Goal: Information Seeking & Learning: Learn about a topic

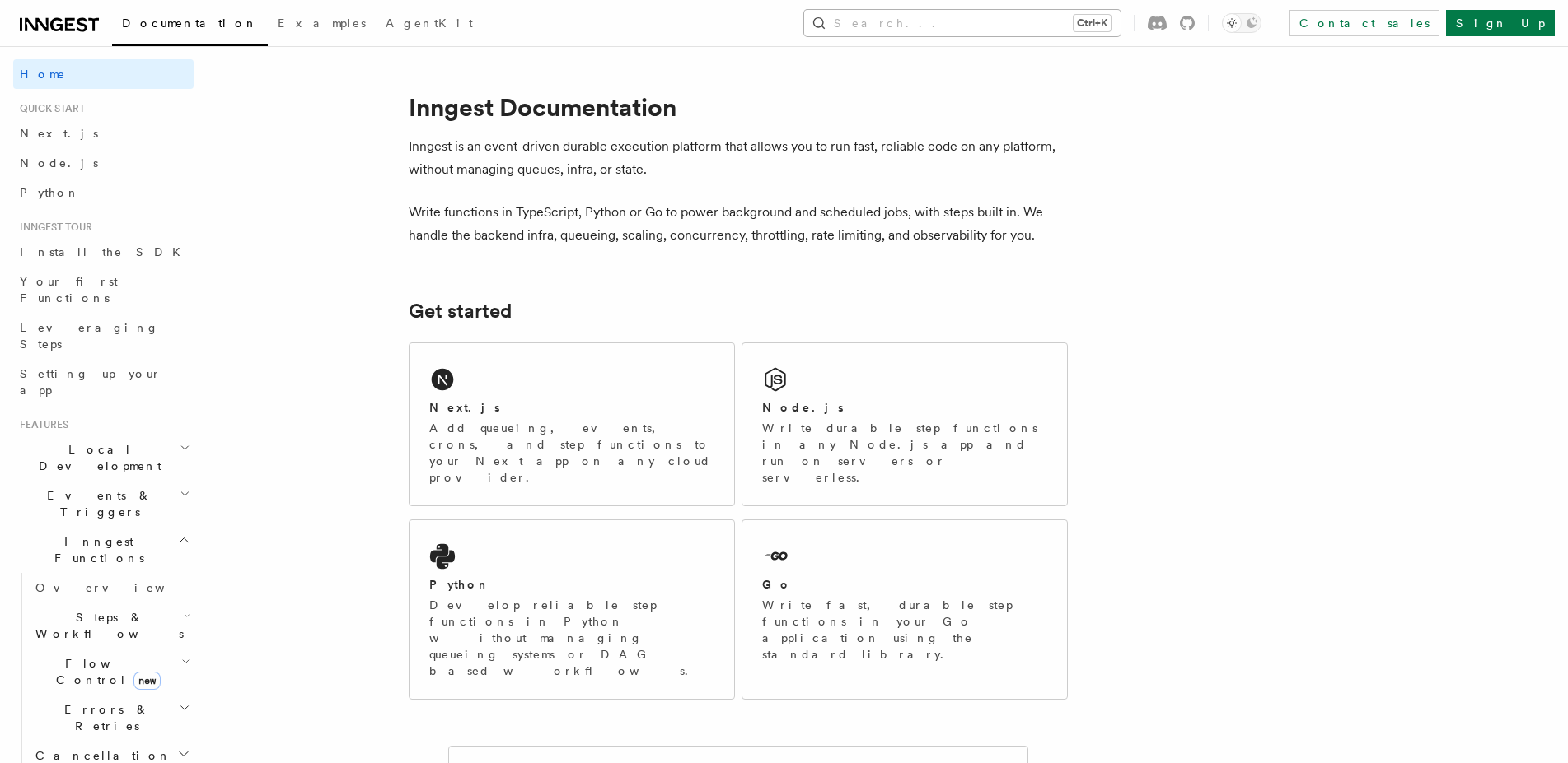
click at [1102, 14] on button "Search... Ctrl+K" at bounding box center [962, 23] width 317 height 27
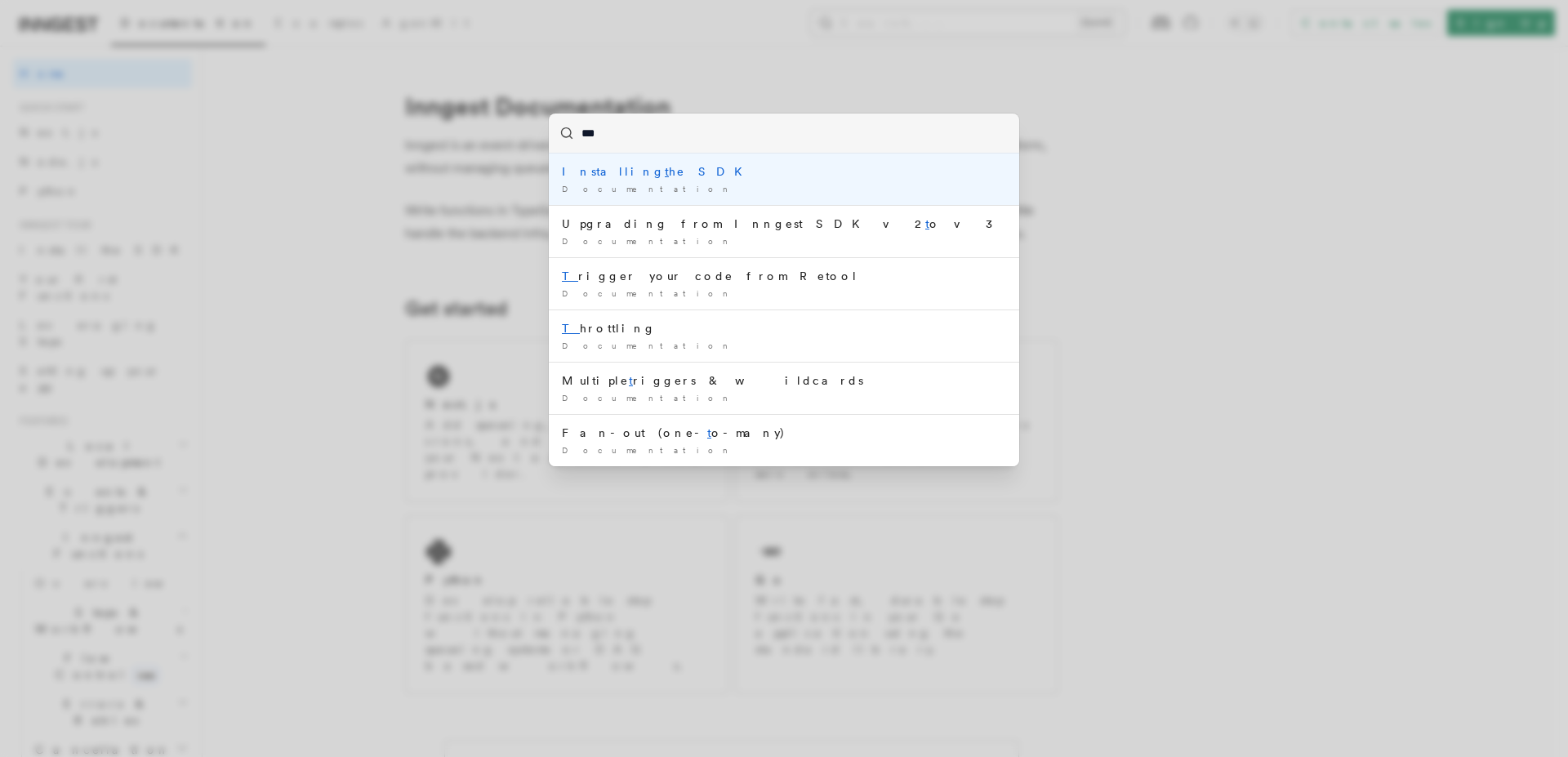
type input "****"
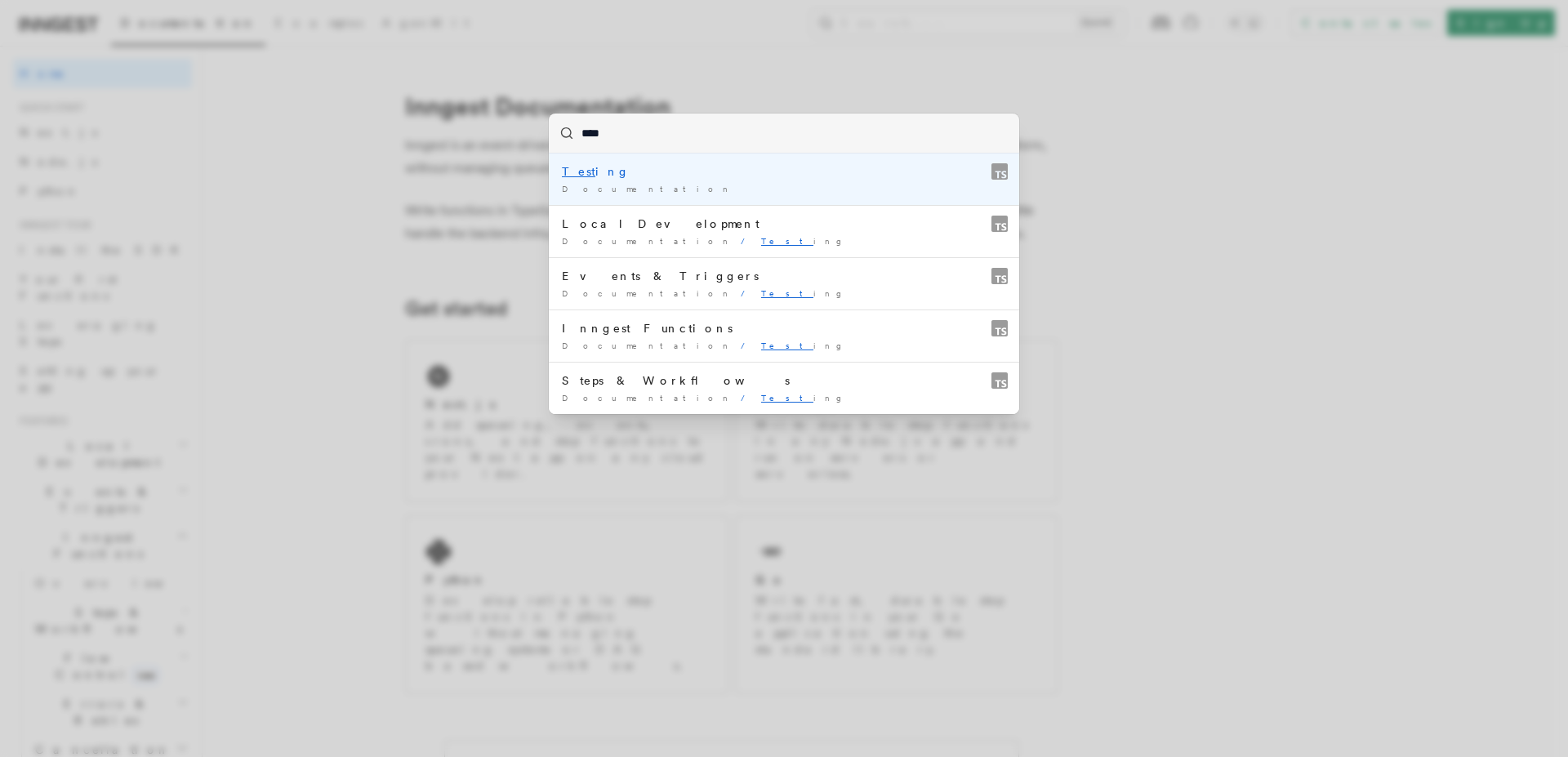
click at [588, 174] on div "Test ing" at bounding box center [784, 171] width 445 height 17
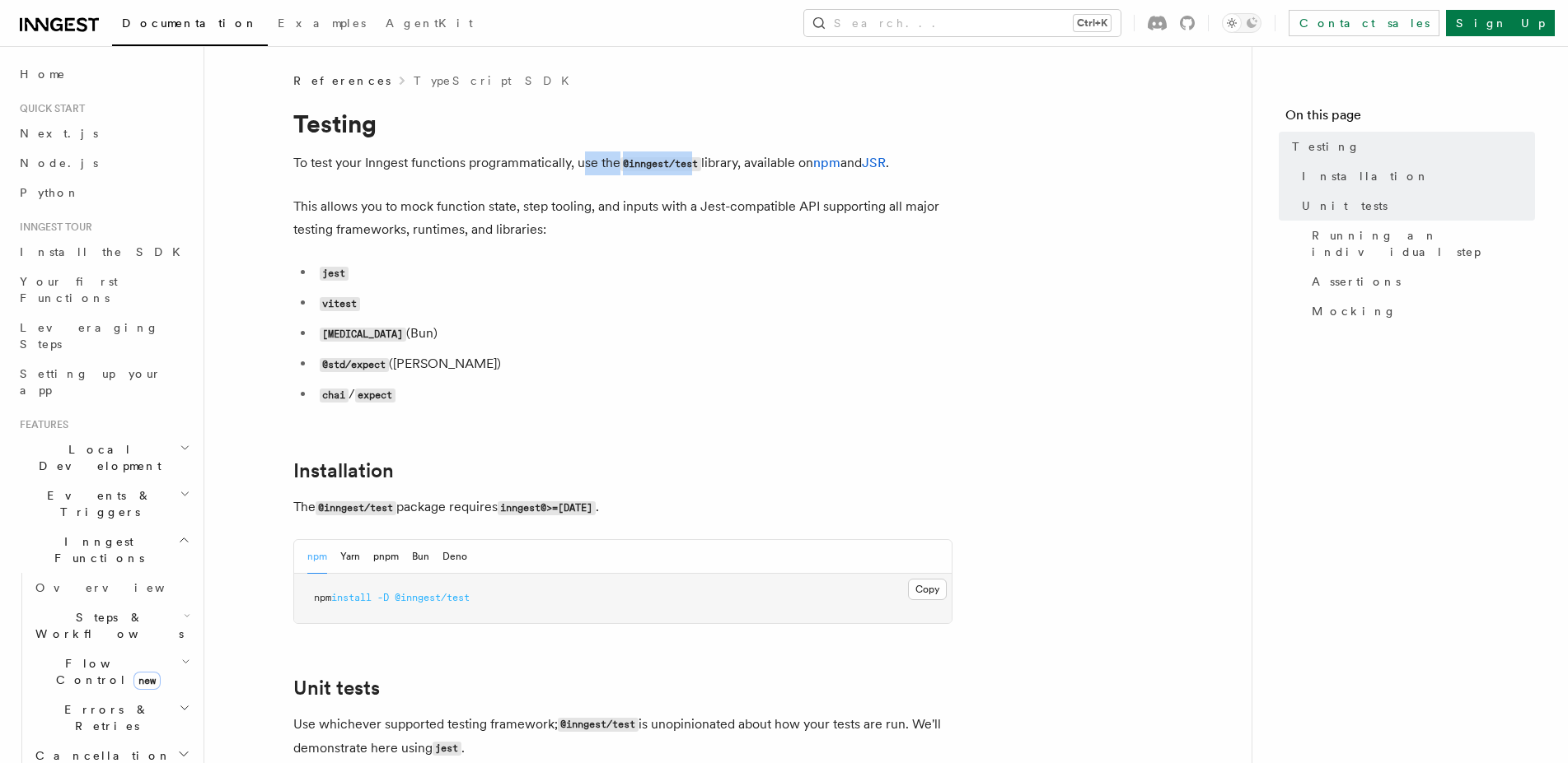
drag, startPoint x: 586, startPoint y: 169, endPoint x: 712, endPoint y: 172, distance: 126.0
click at [712, 172] on p "To test your Inngest functions programmatically, use the @inngest/test library,…" at bounding box center [623, 163] width 659 height 24
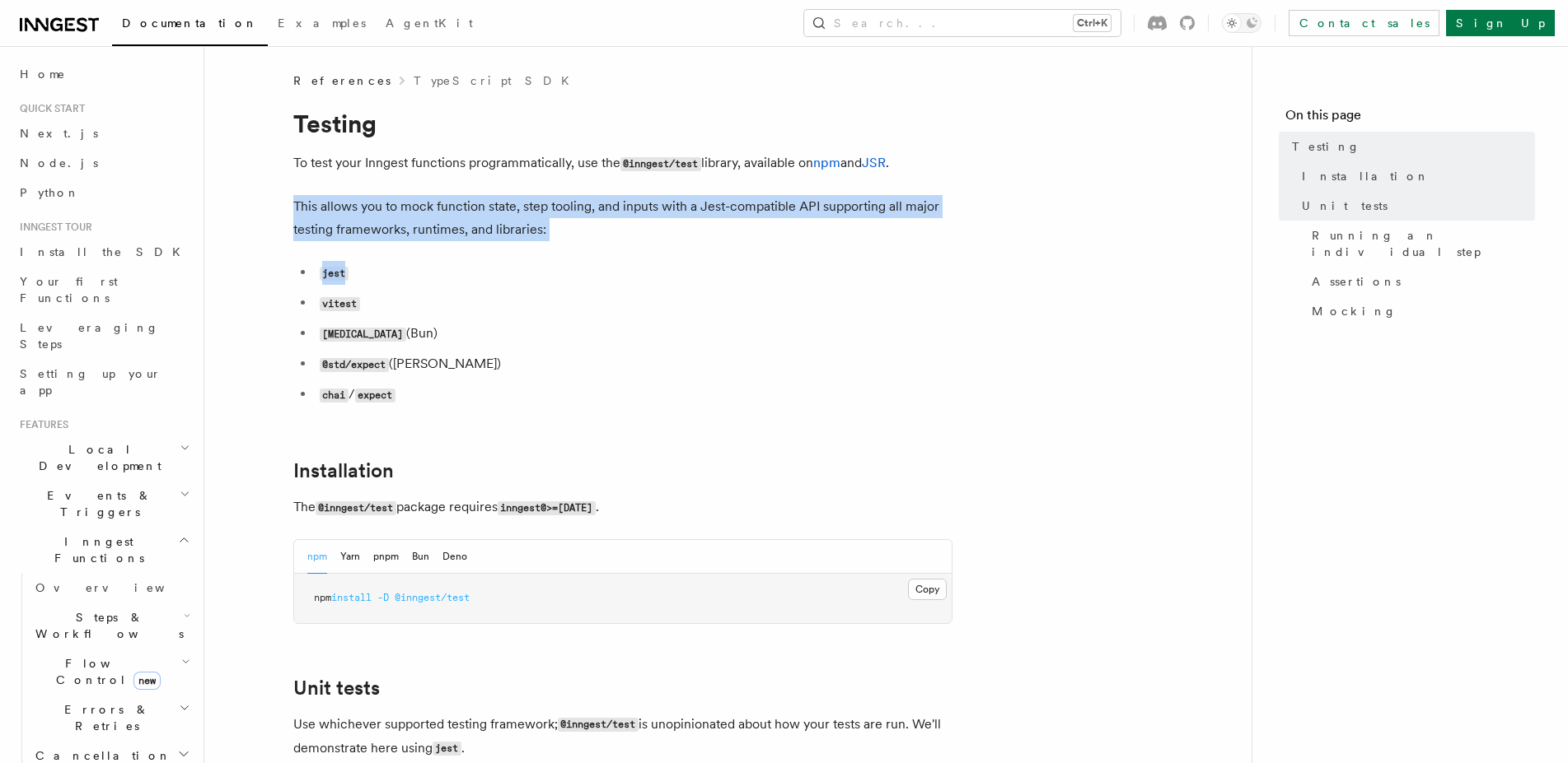
drag, startPoint x: 332, startPoint y: 209, endPoint x: 655, endPoint y: 261, distance: 327.2
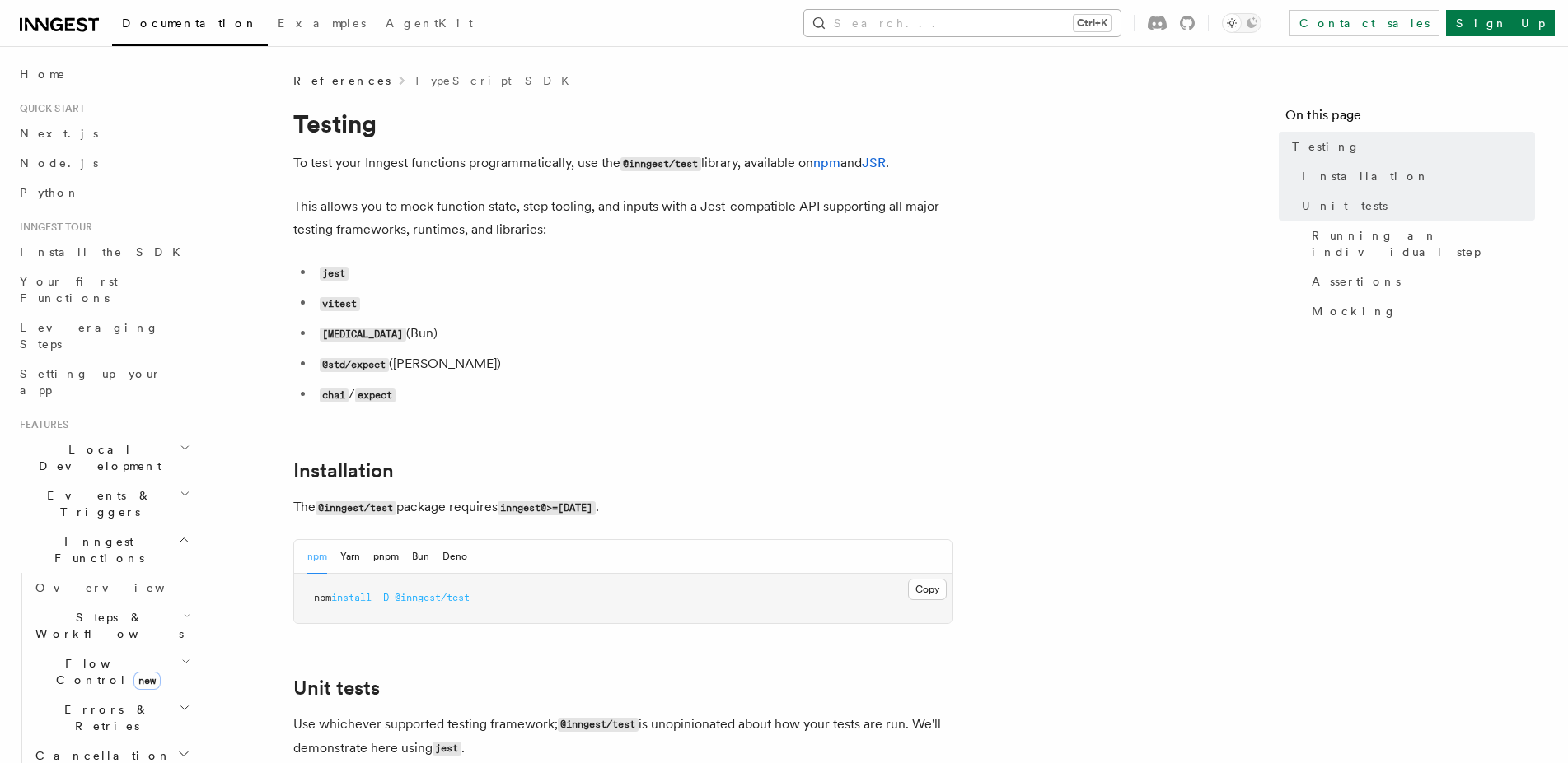
click at [983, 17] on button "Search... Ctrl+K" at bounding box center [962, 23] width 317 height 27
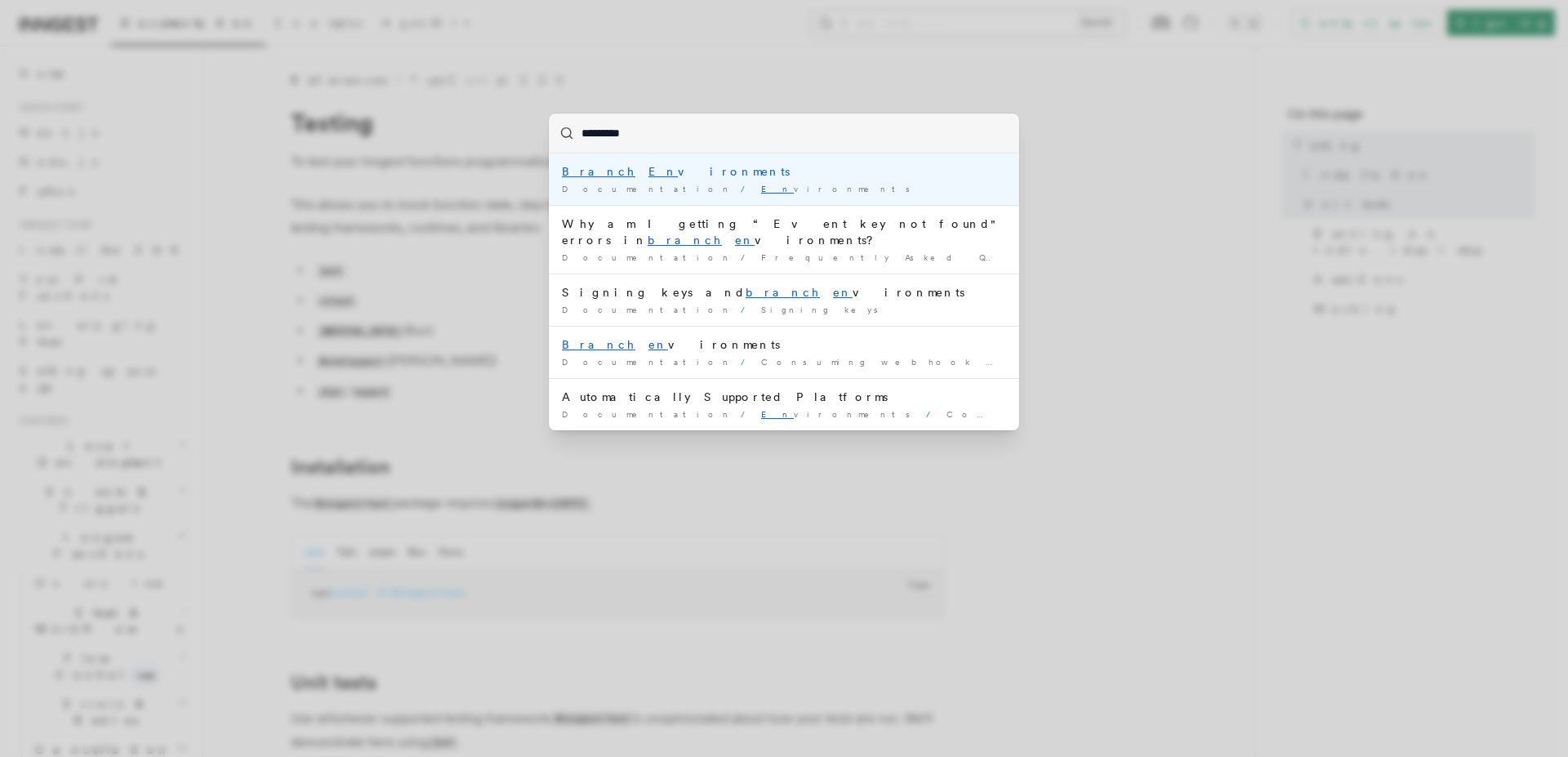
type input "**********"
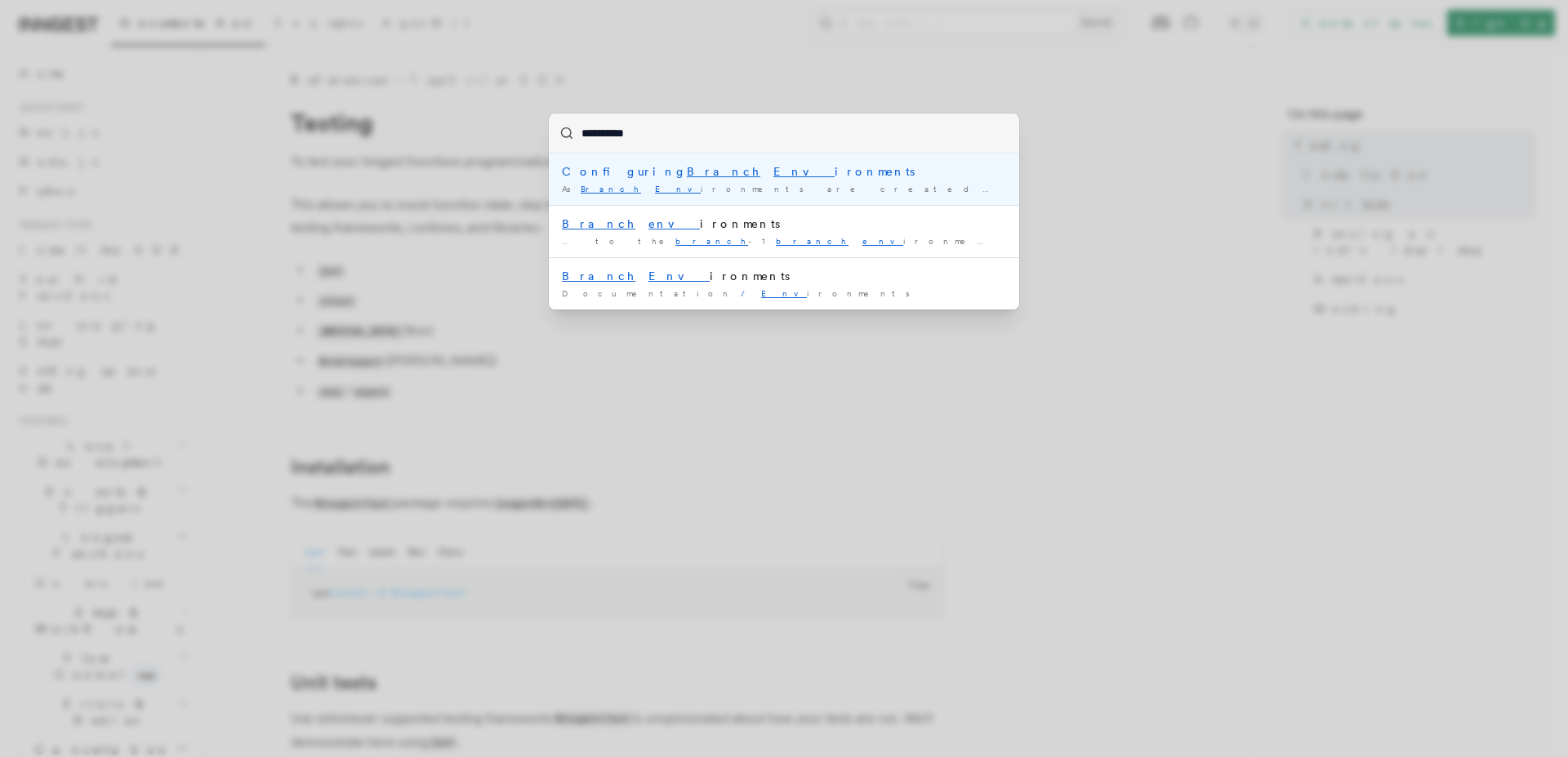
click at [821, 172] on div "Configuring Branch Env ironments" at bounding box center [784, 171] width 445 height 17
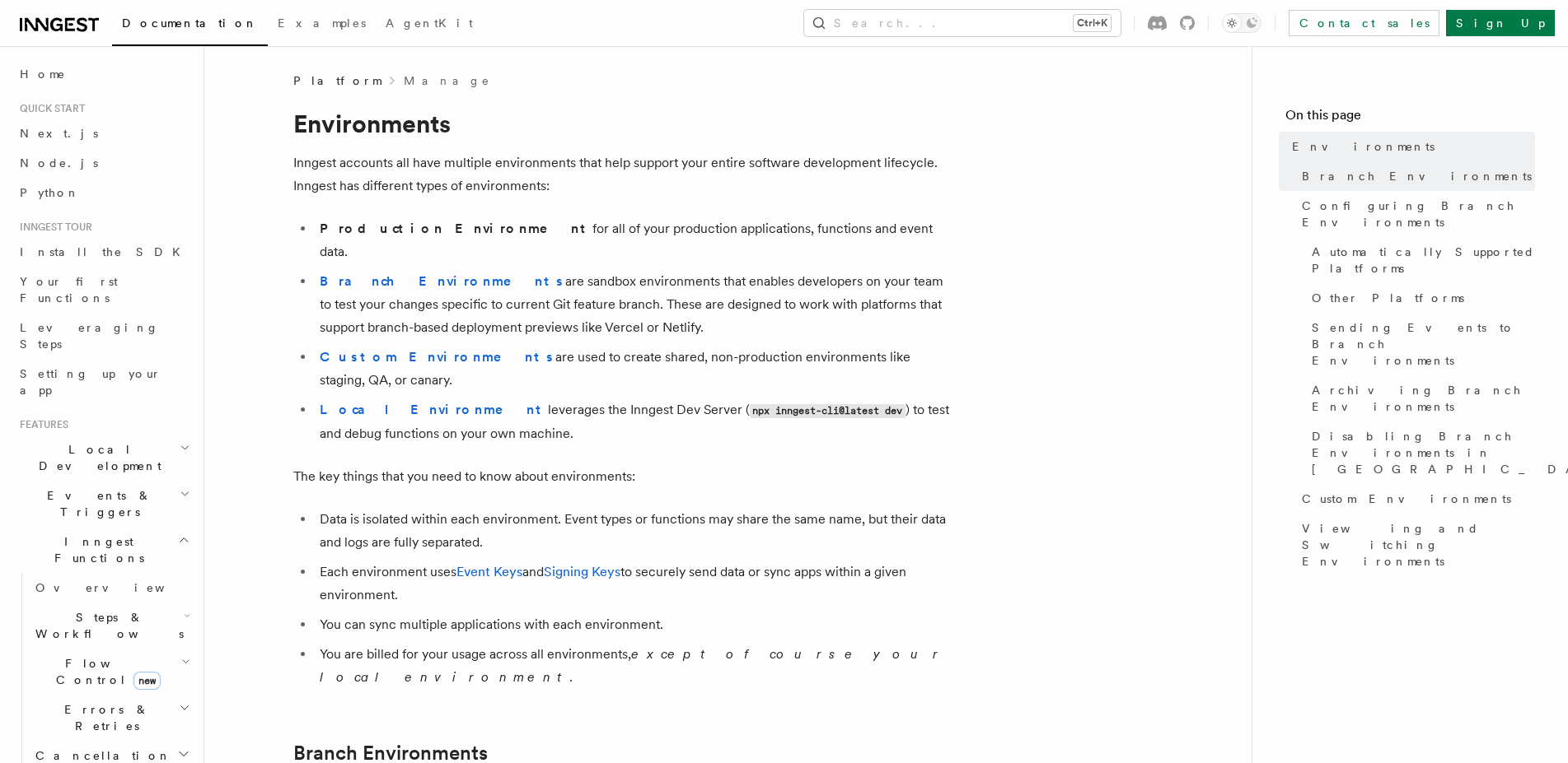
drag, startPoint x: 497, startPoint y: 255, endPoint x: 826, endPoint y: 310, distance: 333.6
click at [826, 310] on li "Branch Environments are sandbox environments that enables developers on your te…" at bounding box center [633, 305] width 637 height 69
drag, startPoint x: 481, startPoint y: 265, endPoint x: 635, endPoint y: 302, distance: 158.4
click at [633, 302] on li "Branch Environments are sandbox environments that enables developers on your te…" at bounding box center [633, 305] width 637 height 69
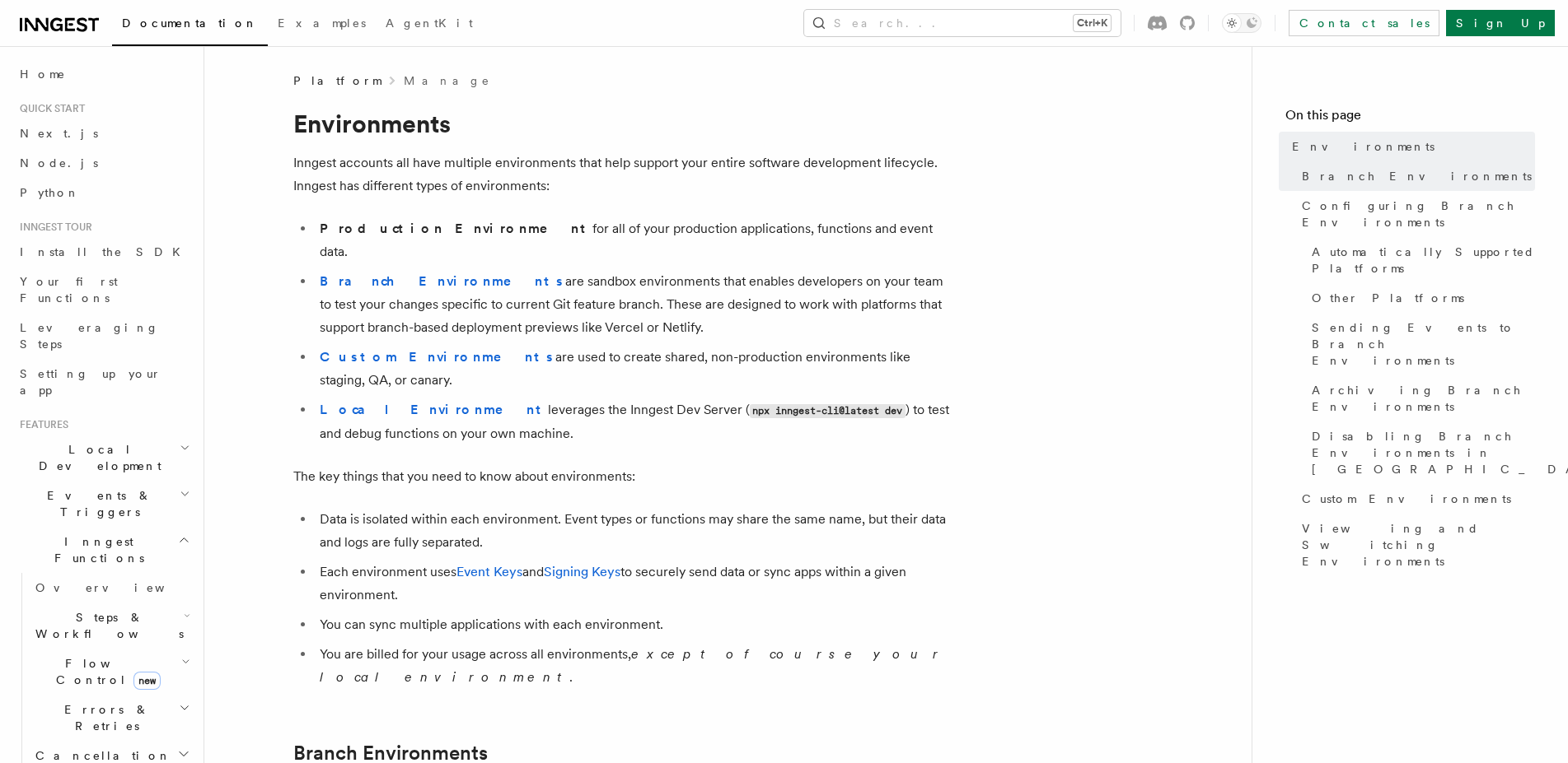
click at [635, 302] on li "Branch Environments are sandbox environments that enables developers on your te…" at bounding box center [633, 305] width 637 height 69
